Goal: Find specific page/section: Find specific page/section

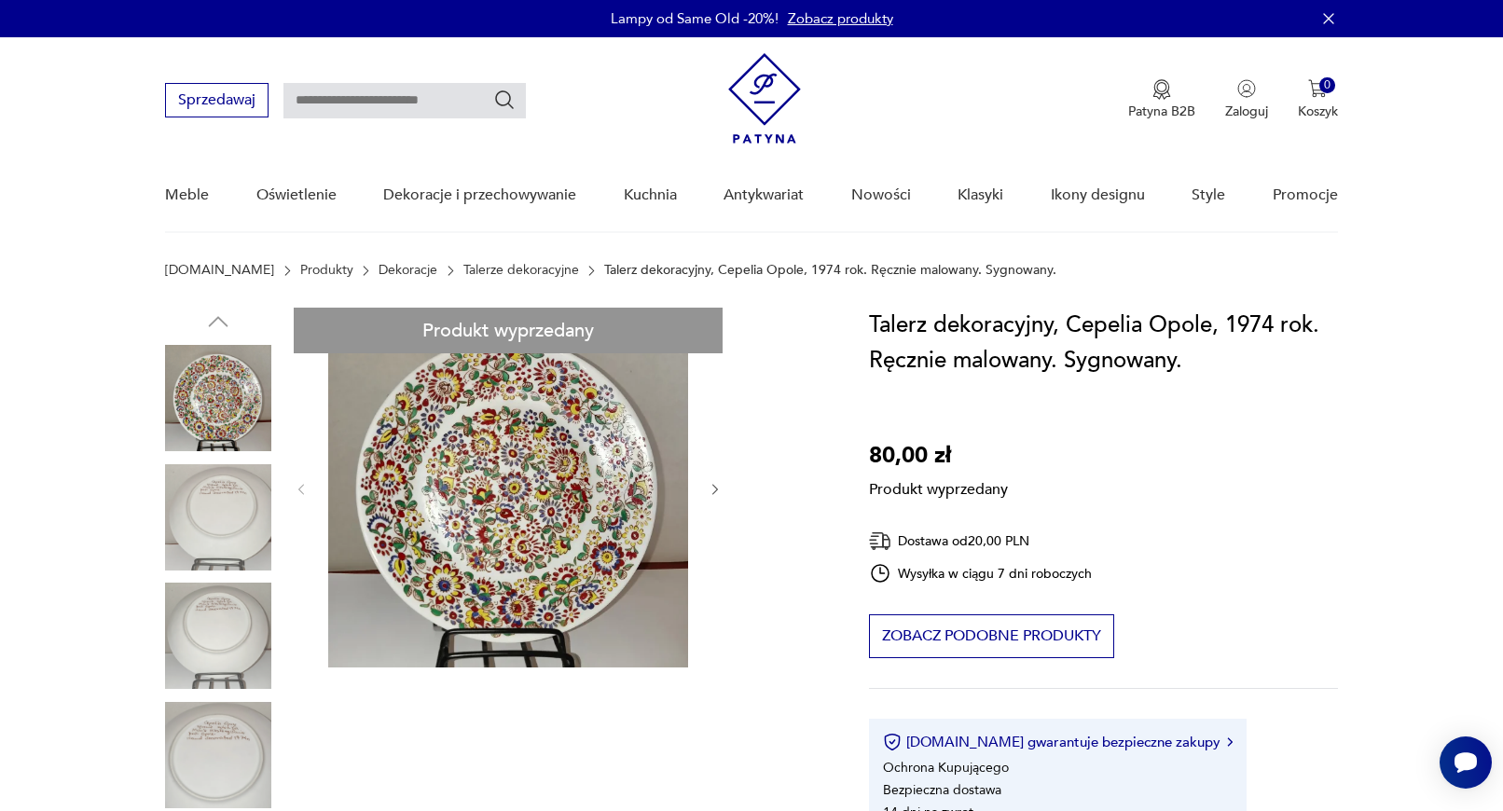
click at [462, 101] on input "text" at bounding box center [404, 100] width 242 height 35
type input "*******"
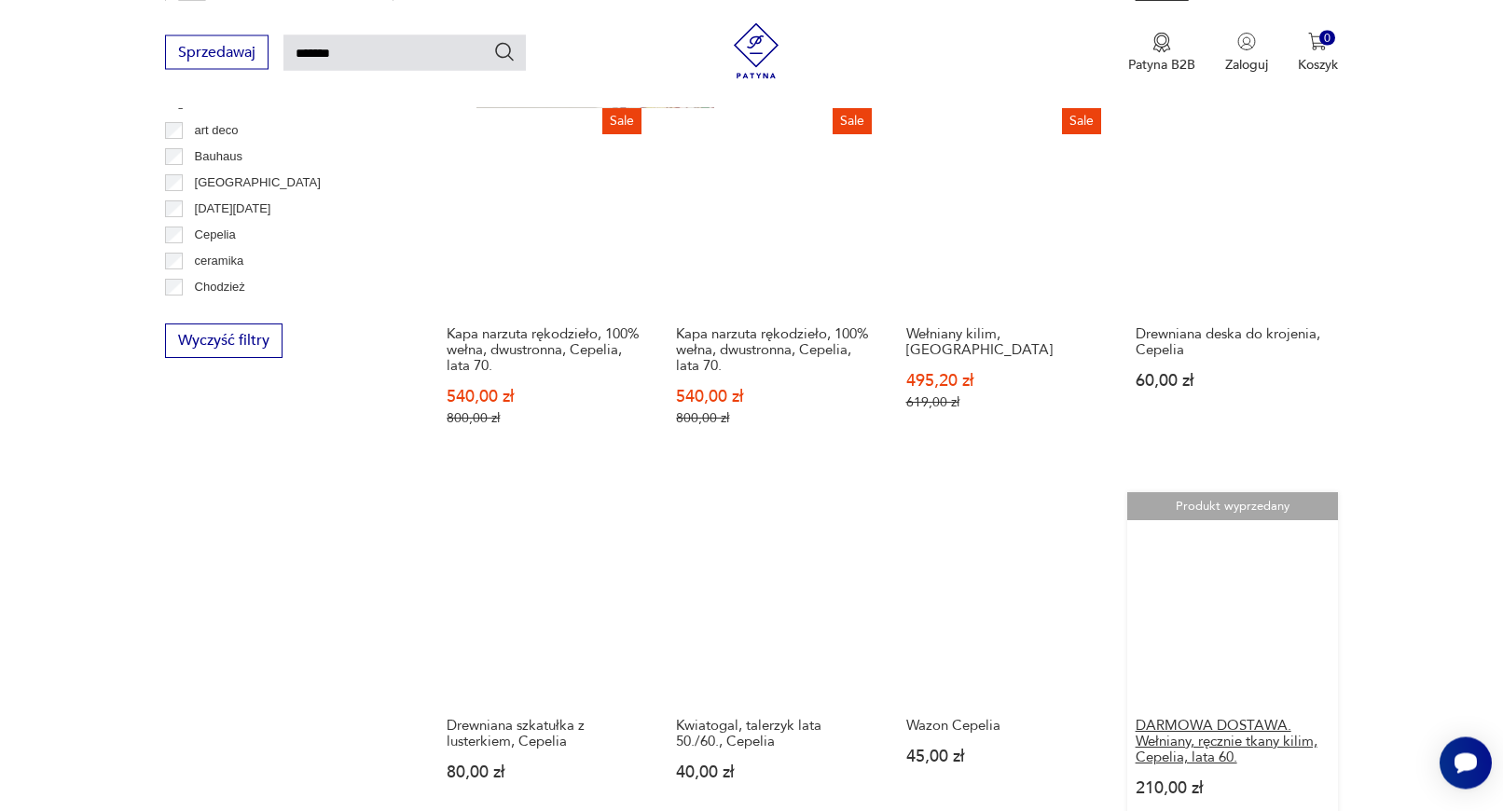
scroll to position [1493, 0]
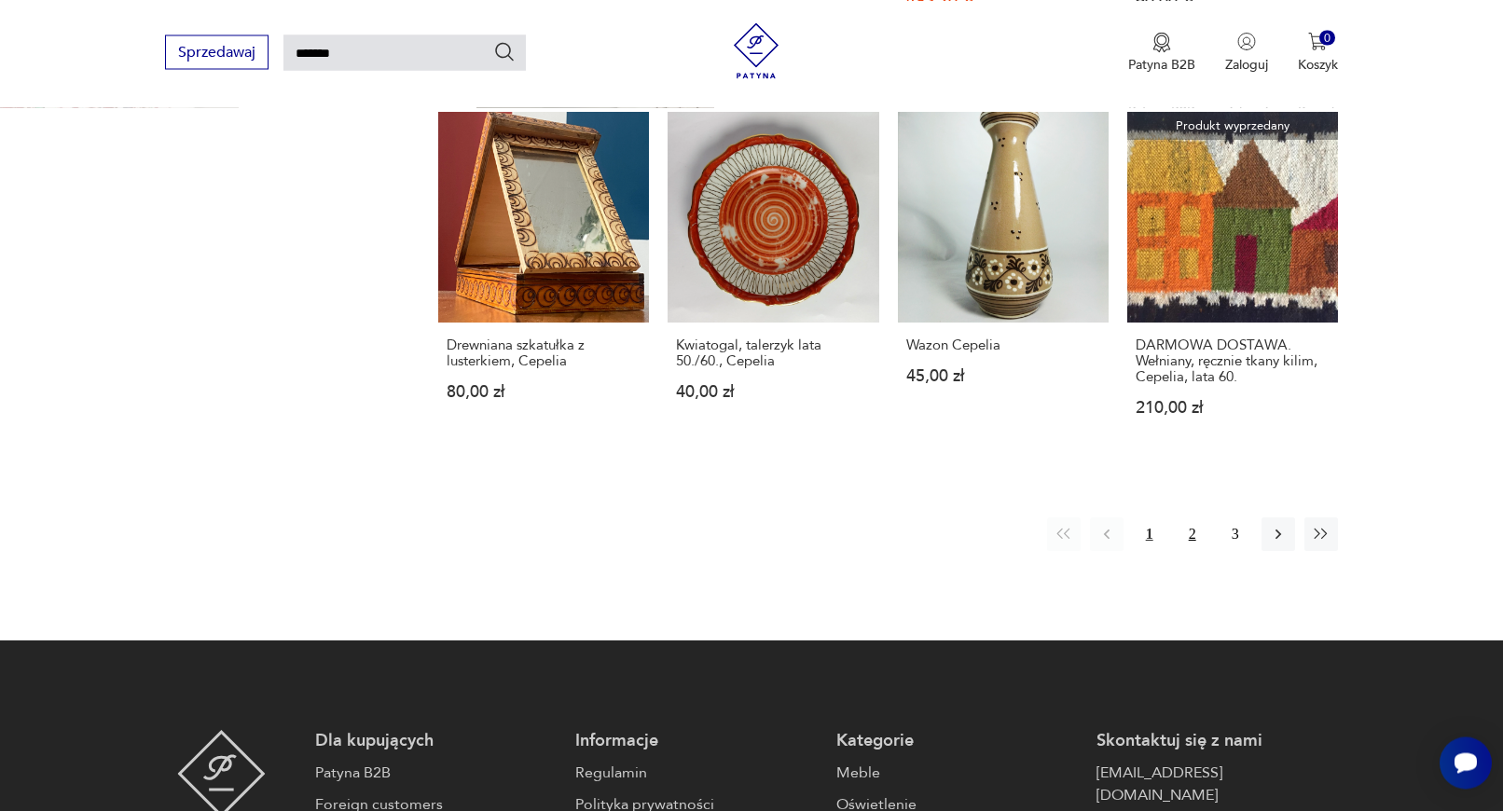
click at [1194, 521] on button "2" at bounding box center [1193, 534] width 34 height 34
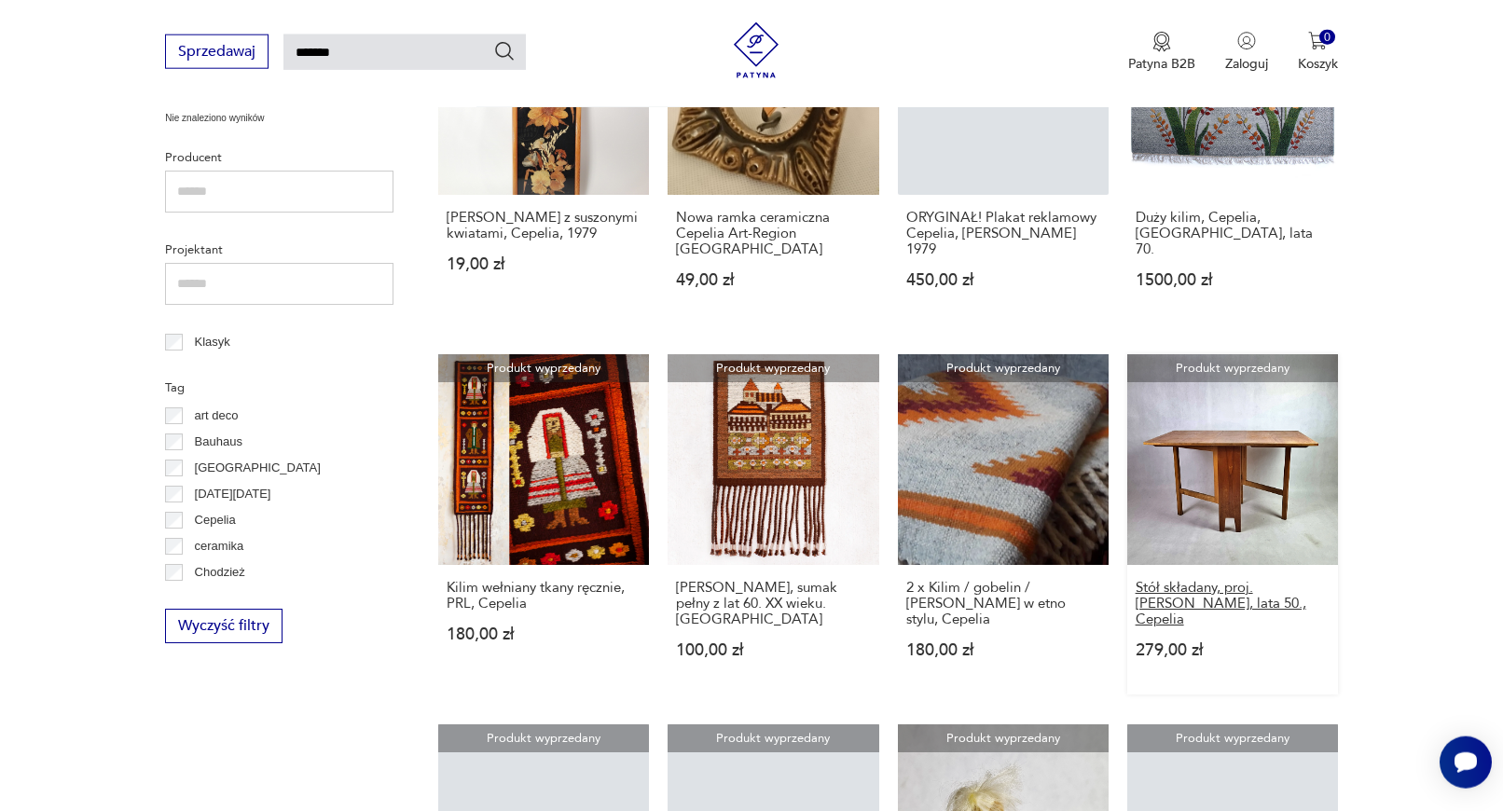
scroll to position [1208, 0]
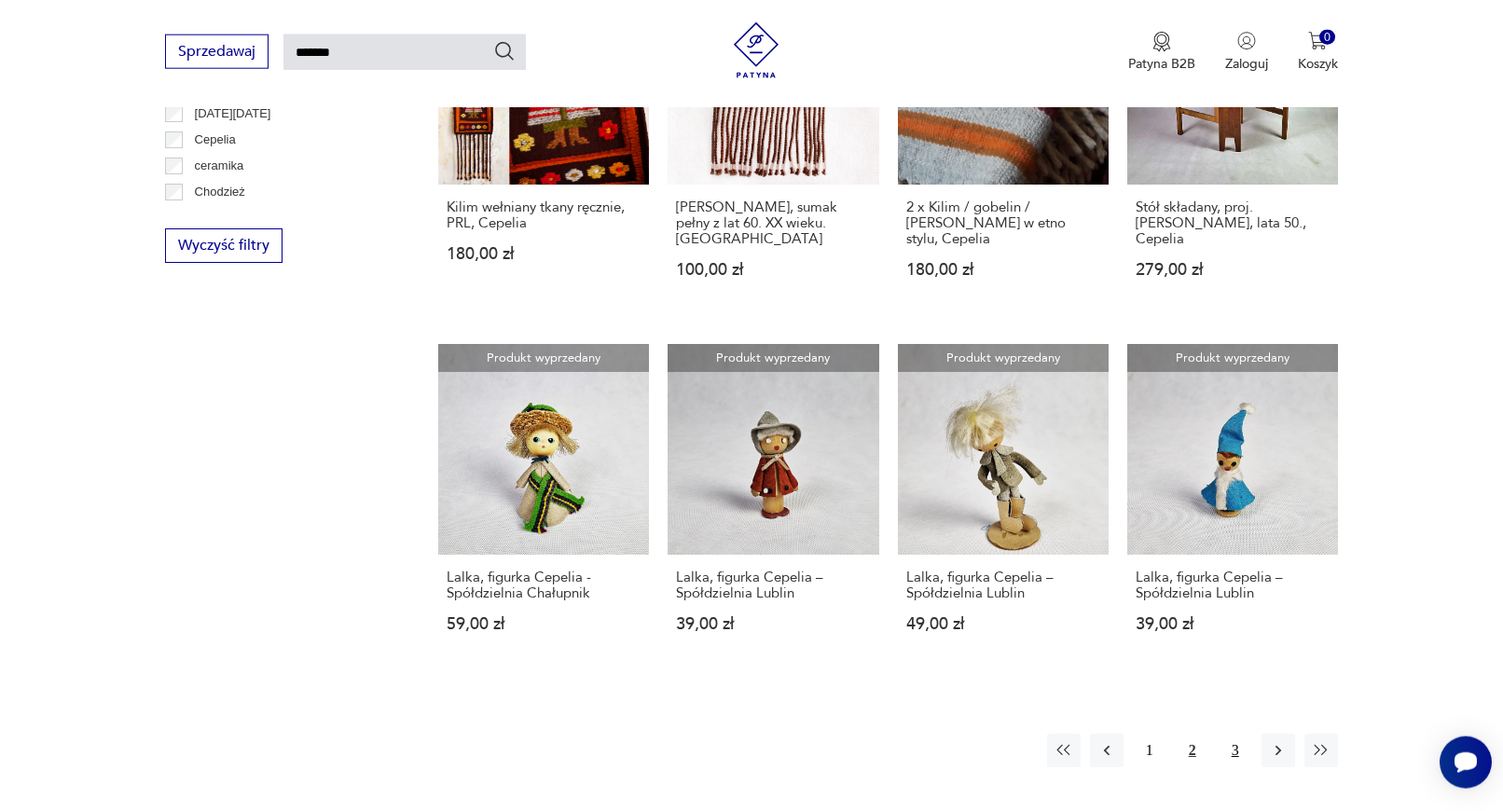
click at [1235, 734] on button "3" at bounding box center [1235, 751] width 34 height 34
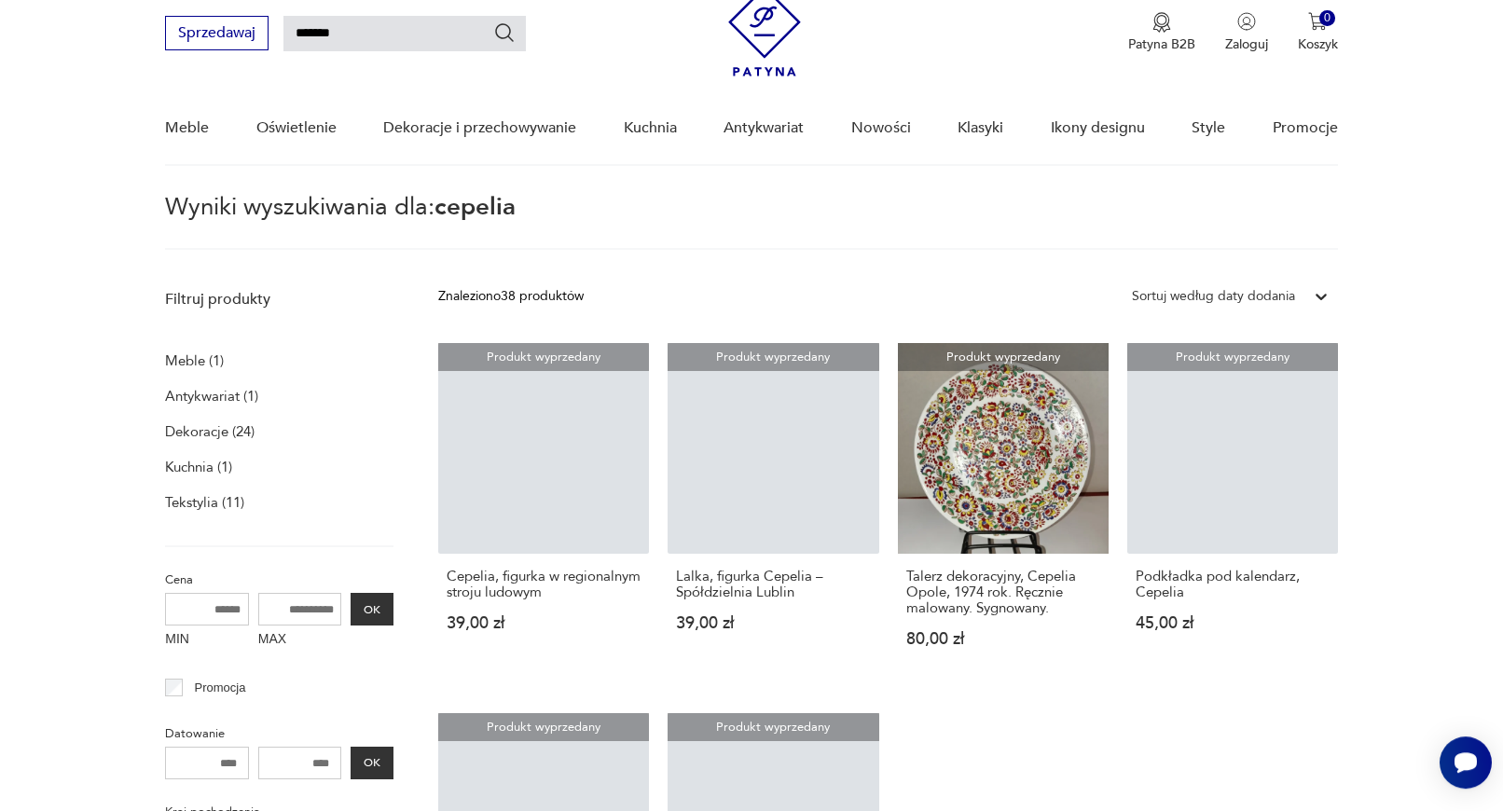
scroll to position [66, 0]
